Goal: Check status: Check status

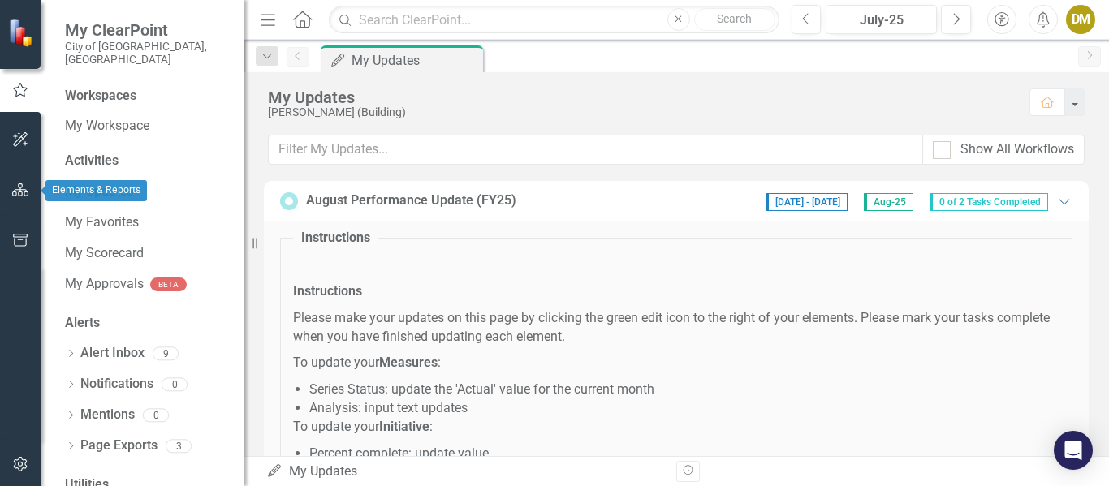
click at [15, 179] on button "button" at bounding box center [20, 191] width 37 height 34
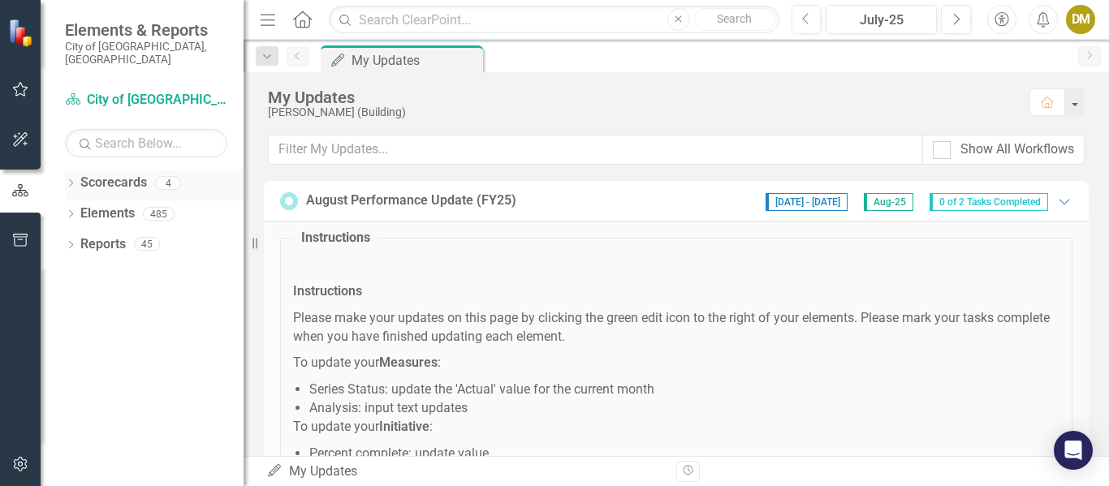
click at [70, 180] on icon "Dropdown" at bounding box center [70, 184] width 11 height 9
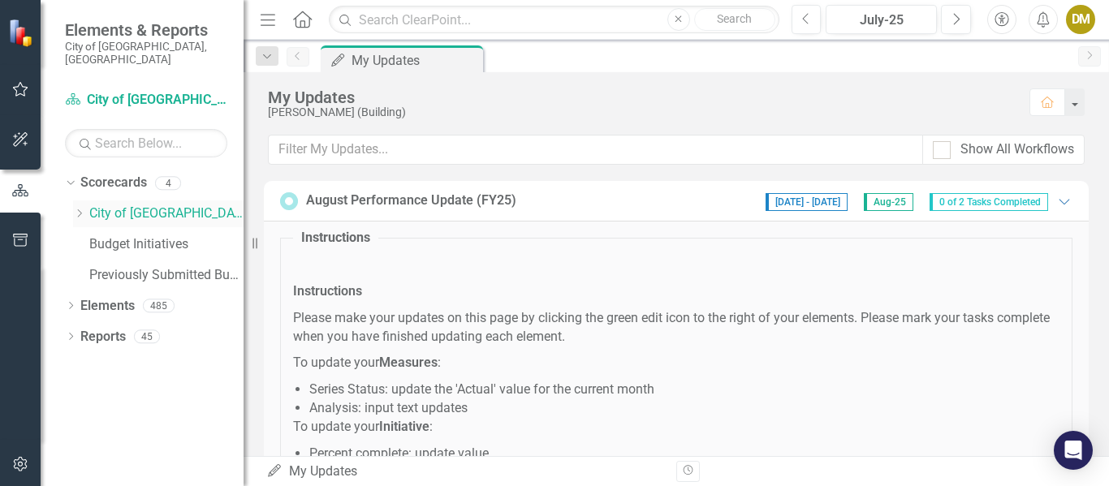
click at [78, 209] on icon "Dropdown" at bounding box center [79, 214] width 12 height 10
click at [141, 235] on link "Building" at bounding box center [175, 244] width 138 height 19
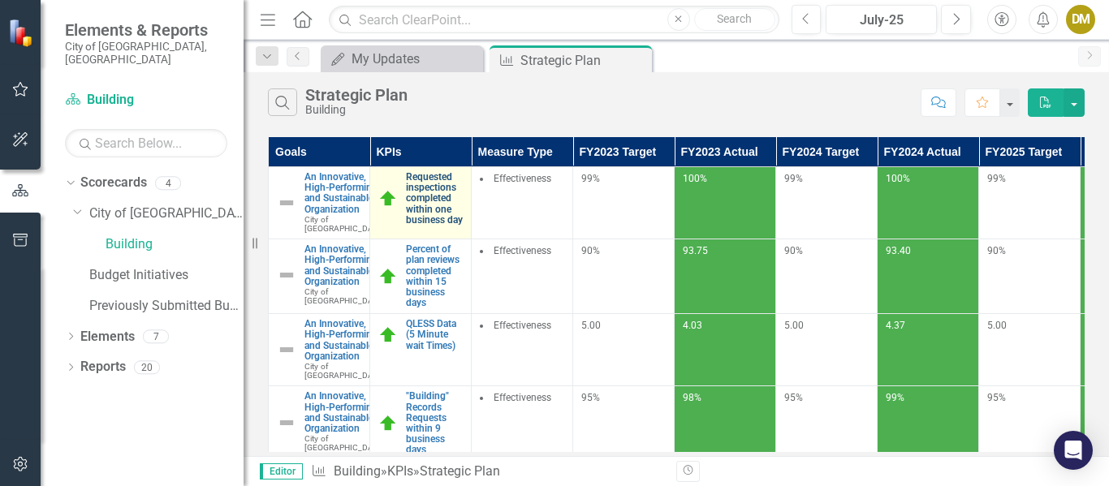
click at [414, 196] on link "Requested inspections completed within one business day" at bounding box center [434, 199] width 57 height 54
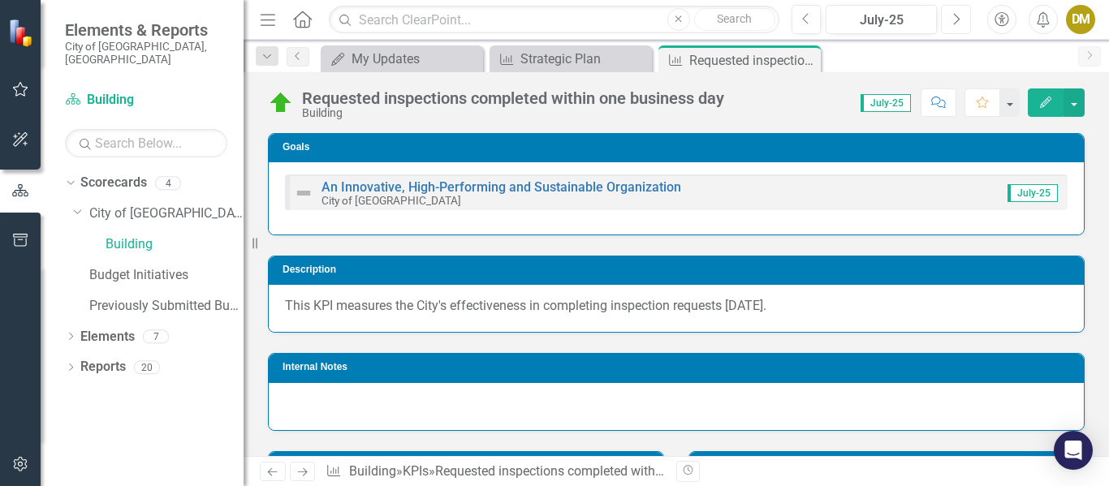
click at [956, 21] on icon "Next" at bounding box center [955, 19] width 9 height 15
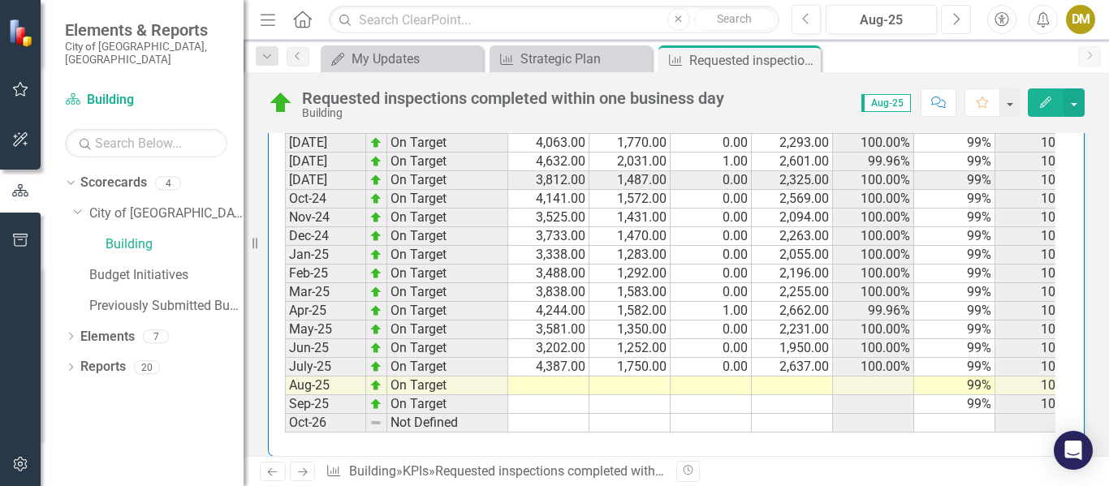
scroll to position [2155, 0]
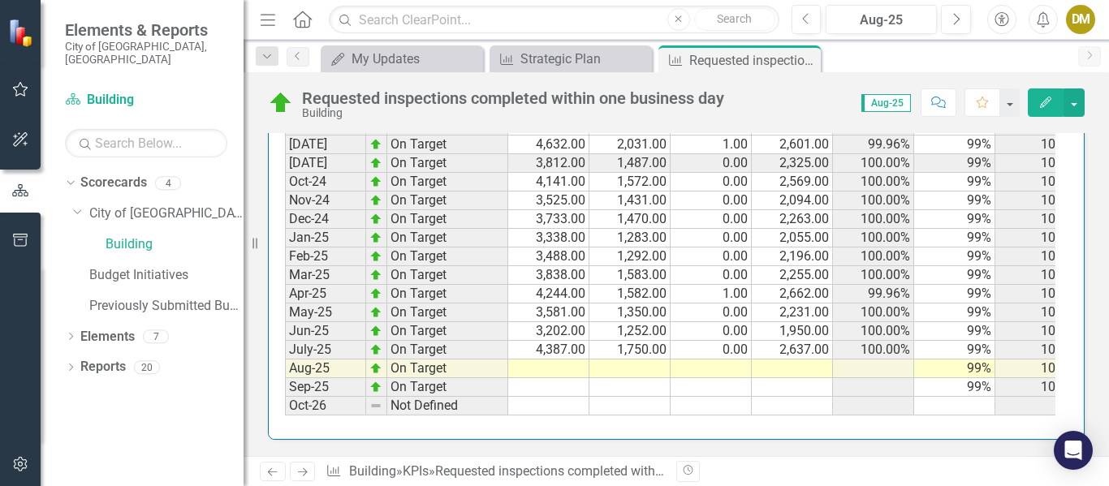
click at [1077, 16] on div "DM" at bounding box center [1080, 19] width 29 height 29
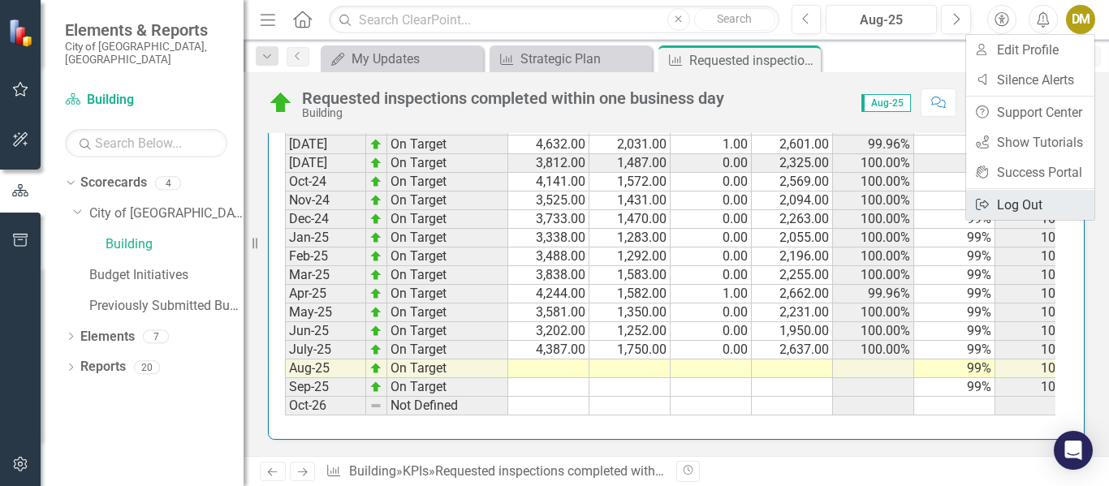
click at [1016, 201] on link "Logout Log Out" at bounding box center [1030, 205] width 128 height 30
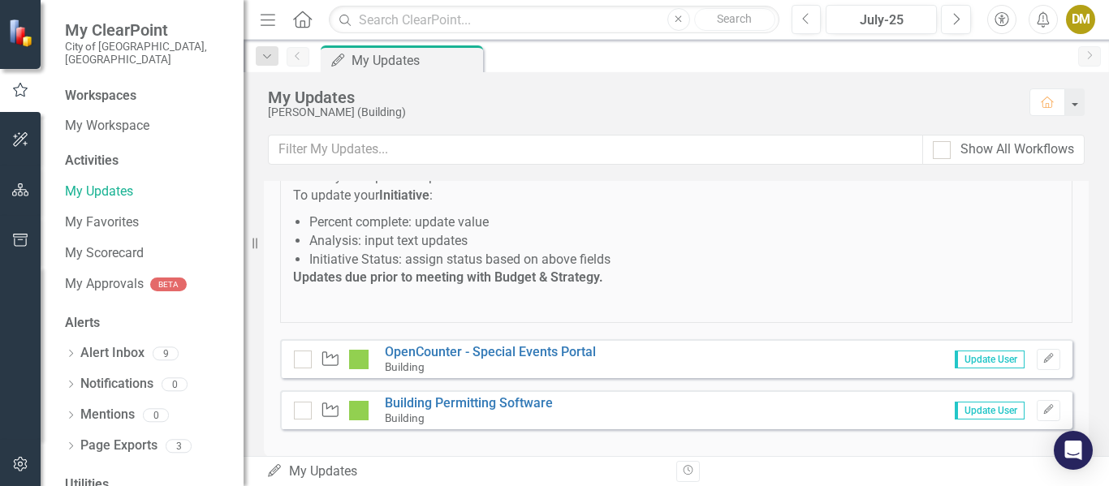
scroll to position [243, 0]
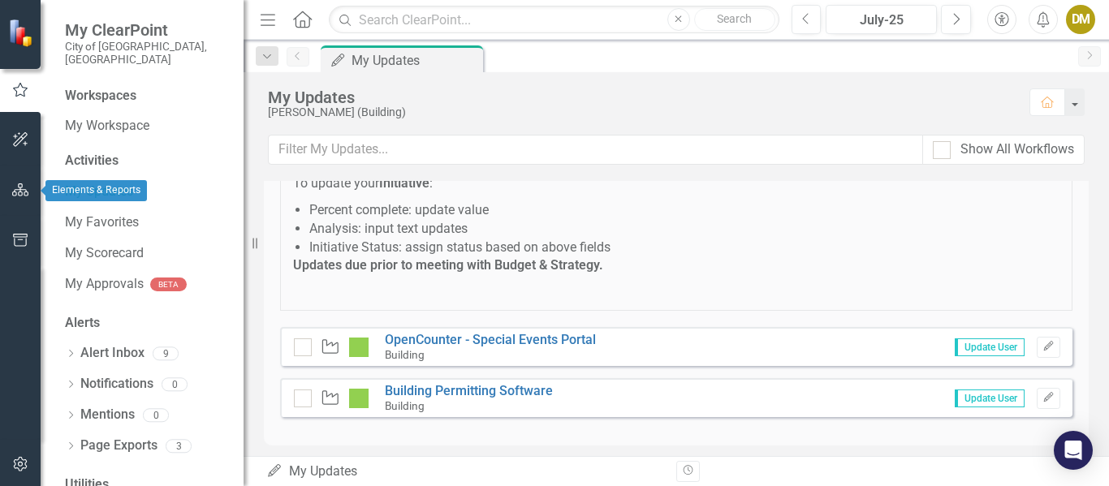
click at [14, 182] on button "button" at bounding box center [20, 191] width 37 height 34
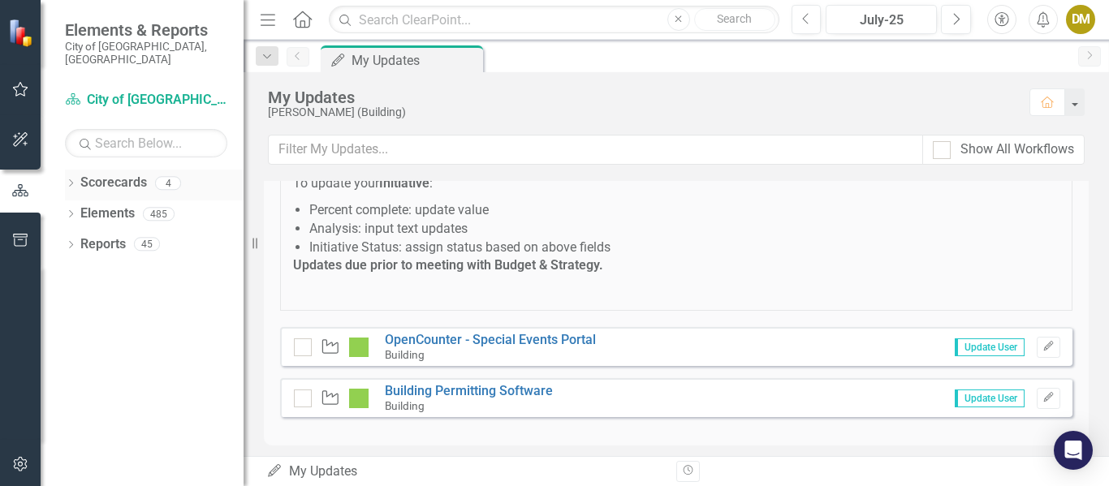
click at [71, 180] on icon "Dropdown" at bounding box center [70, 184] width 11 height 9
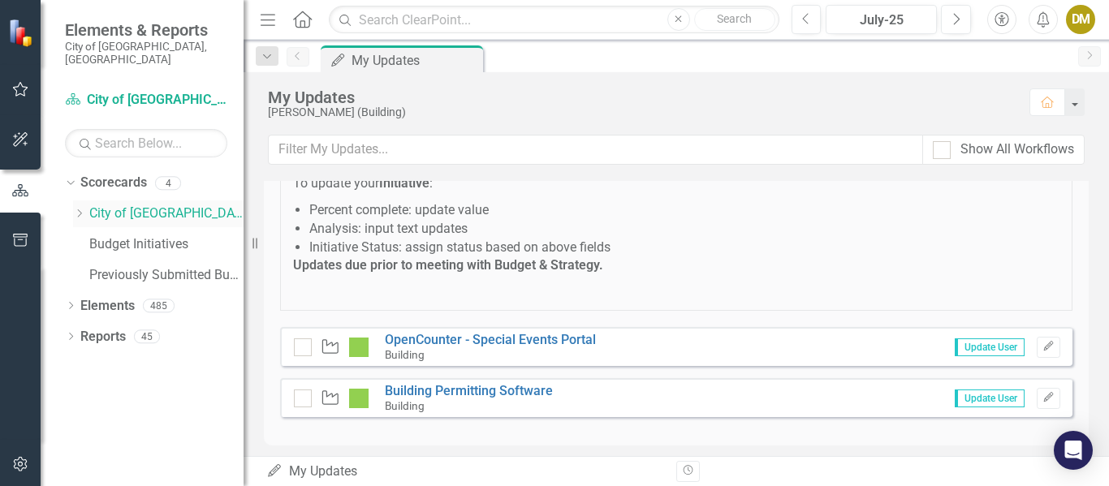
click at [81, 209] on icon at bounding box center [80, 213] width 4 height 8
click at [115, 235] on link "Building" at bounding box center [175, 244] width 138 height 19
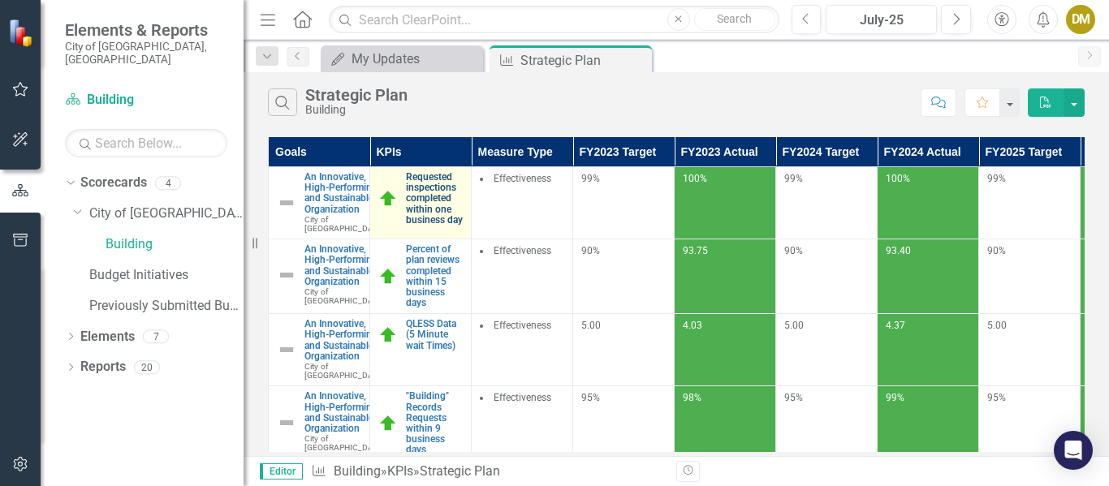
click at [424, 197] on link "Requested inspections completed within one business day" at bounding box center [434, 199] width 57 height 54
